Goal: Use online tool/utility

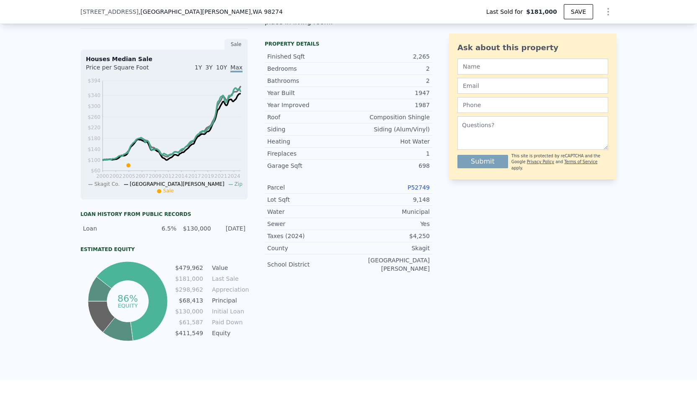
scroll to position [0, 797]
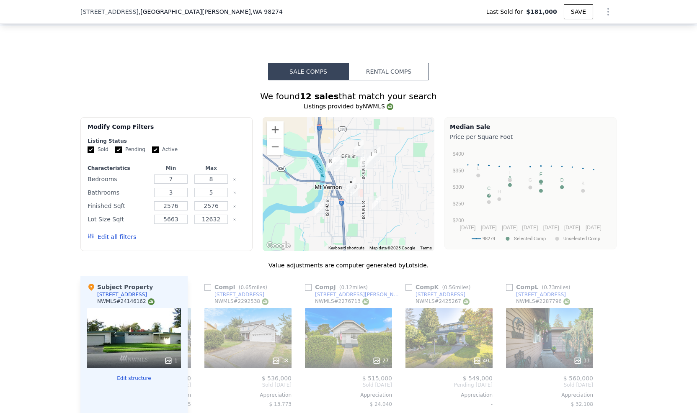
type input "3"
type input "5"
type input "1.5"
type input "2.75"
type input "1670"
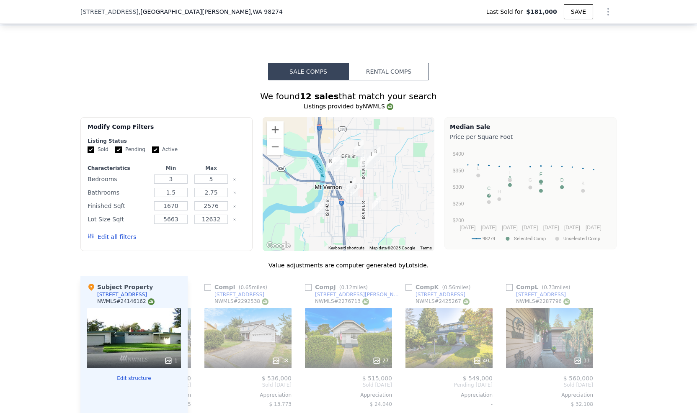
checkbox input "true"
type input "$ 684,000"
type input "6"
type input "$ 0"
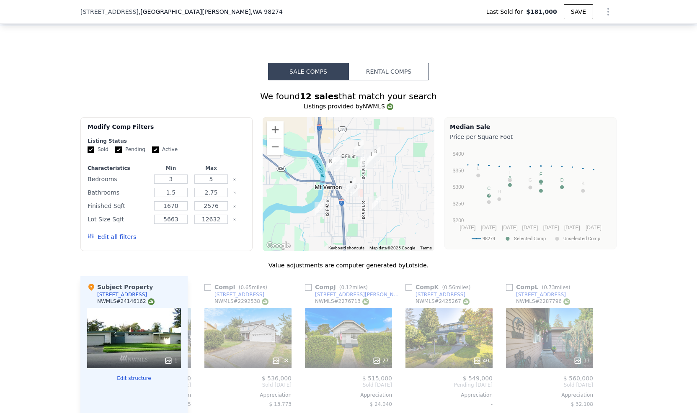
type input "$ 437,405"
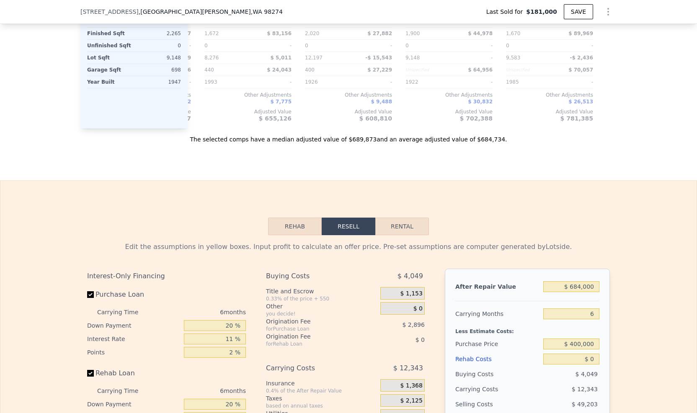
scroll to position [1131, 0]
